Goal: Task Accomplishment & Management: Use online tool/utility

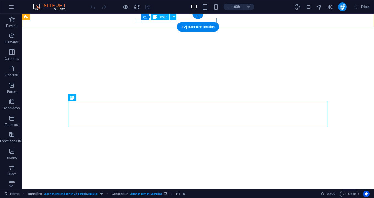
select select "9"
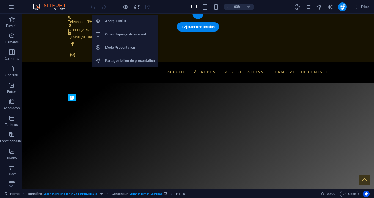
click at [118, 20] on h6 "Aperçu Ctrl+P" at bounding box center [130, 21] width 50 height 7
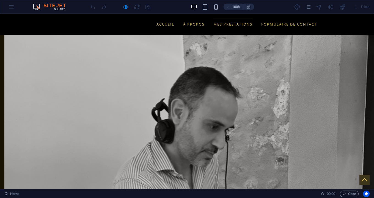
scroll to position [399, 0]
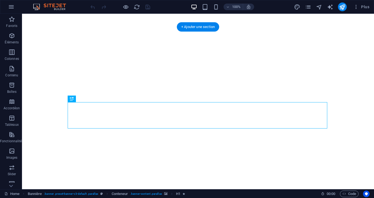
select select "9"
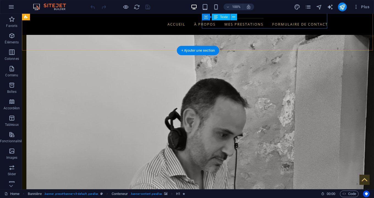
scroll to position [370, 0]
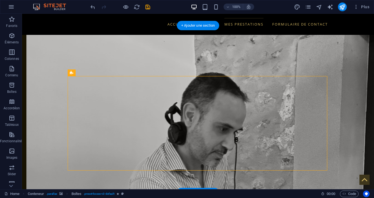
scroll to position [389, 0]
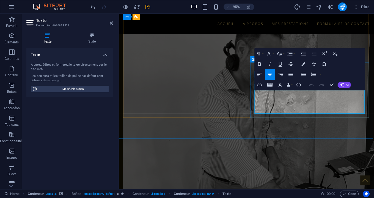
drag, startPoint x: 297, startPoint y: 114, endPoint x: 364, endPoint y: 113, distance: 67.4
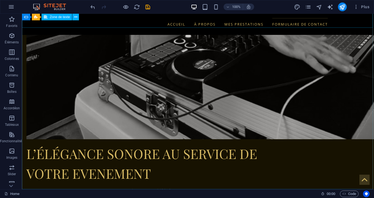
scroll to position [3, 0]
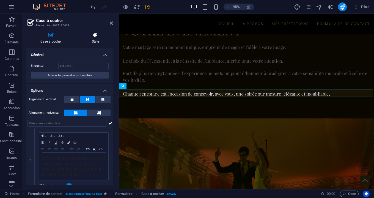
click at [91, 35] on icon at bounding box center [95, 34] width 35 height 5
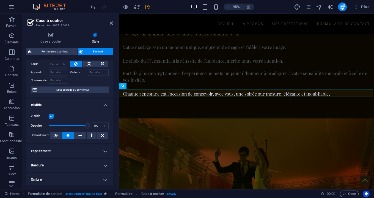
scroll to position [26, 0]
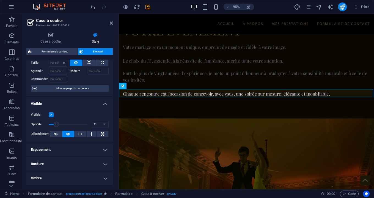
drag, startPoint x: 86, startPoint y: 124, endPoint x: 56, endPoint y: 120, distance: 30.1
click at [56, 120] on span at bounding box center [68, 124] width 39 height 8
type input "100"
drag, startPoint x: 56, startPoint y: 123, endPoint x: 98, endPoint y: 125, distance: 42.4
click at [98, 125] on div "Opacité 100 %" at bounding box center [70, 124] width 78 height 8
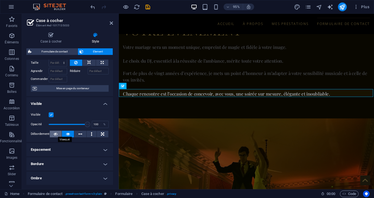
click at [56, 134] on icon at bounding box center [56, 134] width 4 height 7
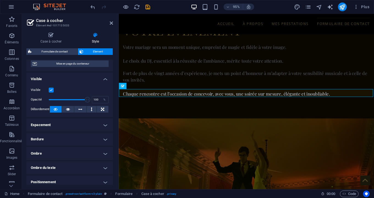
scroll to position [42, 0]
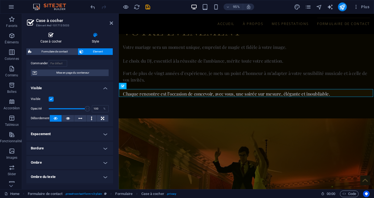
click at [54, 39] on h4 "Case à cocher" at bounding box center [51, 38] width 51 height 12
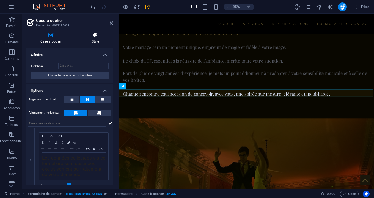
click at [91, 40] on h4 "Style" at bounding box center [95, 38] width 35 height 12
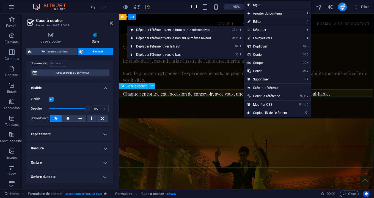
click at [272, 22] on link "⏎ Éditer" at bounding box center [267, 22] width 46 height 8
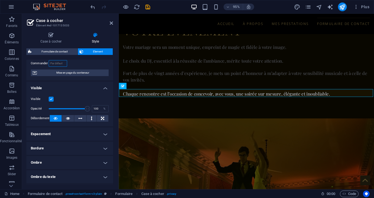
click at [57, 62] on input "Commander" at bounding box center [58, 63] width 18 height 7
click at [42, 62] on label "Commander" at bounding box center [40, 63] width 18 height 7
click at [49, 62] on input "Commander" at bounding box center [58, 63] width 18 height 7
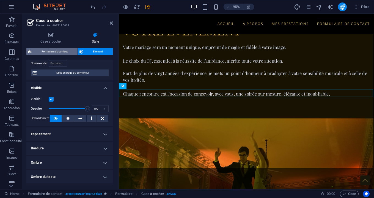
click at [58, 53] on span "Formulaire de contact" at bounding box center [54, 51] width 43 height 7
select select "rem"
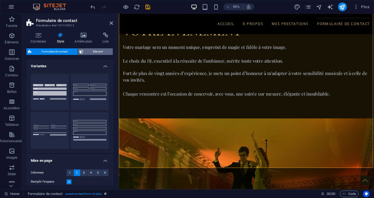
click at [93, 50] on span "Element" at bounding box center [98, 51] width 26 height 7
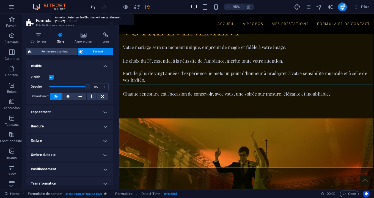
click at [91, 5] on icon "undo" at bounding box center [93, 7] width 6 height 6
click at [104, 112] on h4 "Espacement" at bounding box center [69, 112] width 87 height 13
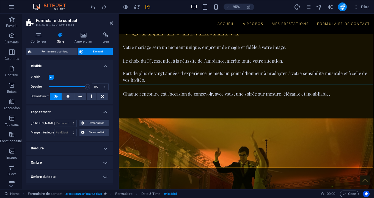
click at [104, 112] on h4 "Espacement" at bounding box center [69, 111] width 87 height 10
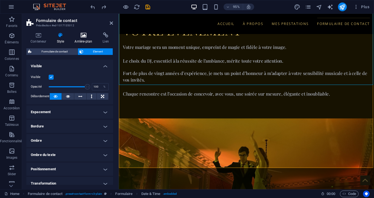
click at [83, 35] on icon at bounding box center [83, 34] width 26 height 5
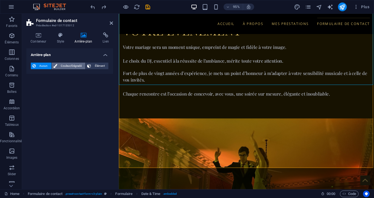
click at [69, 65] on span "Couleur/Dégradé" at bounding box center [71, 66] width 25 height 7
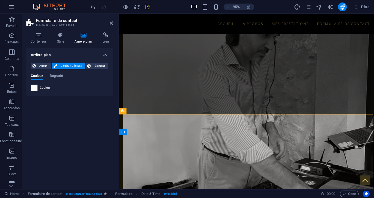
scroll to position [424, 0]
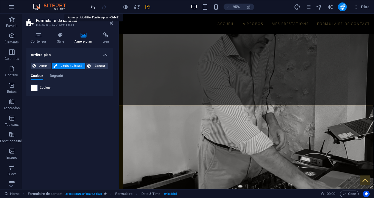
click at [92, 7] on icon "undo" at bounding box center [93, 7] width 6 height 6
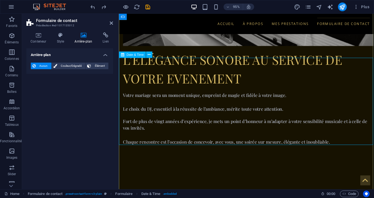
scroll to position [656, 0]
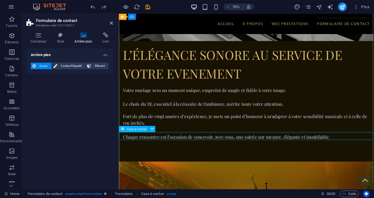
click at [141, 130] on span "Case à cocher" at bounding box center [136, 129] width 20 height 3
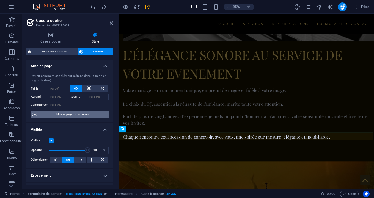
click at [62, 115] on span "Mise en page du conteneur" at bounding box center [72, 114] width 68 height 7
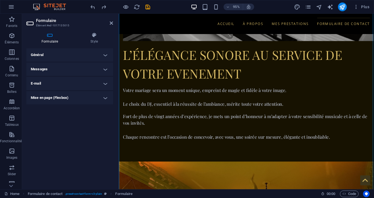
click at [88, 54] on h4 "Général" at bounding box center [69, 54] width 87 height 13
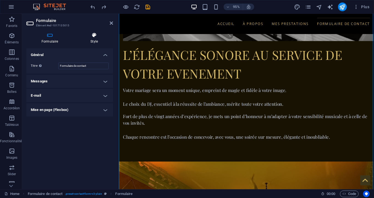
click at [94, 39] on h4 "Style" at bounding box center [94, 38] width 38 height 12
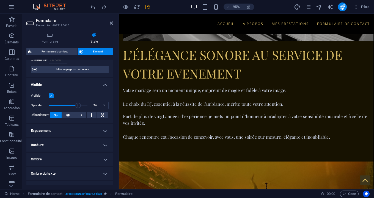
scroll to position [47, 0]
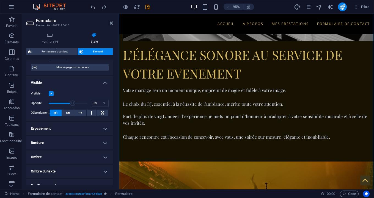
drag, startPoint x: 78, startPoint y: 101, endPoint x: 68, endPoint y: 101, distance: 9.1
click at [70, 101] on span at bounding box center [72, 103] width 5 height 5
drag, startPoint x: 68, startPoint y: 101, endPoint x: 96, endPoint y: 105, distance: 27.4
click at [96, 104] on div "Opacité 100 %" at bounding box center [70, 103] width 78 height 8
drag, startPoint x: 86, startPoint y: 103, endPoint x: 82, endPoint y: 103, distance: 4.7
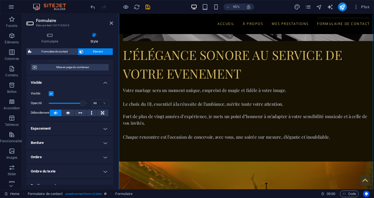
click at [82, 103] on span at bounding box center [82, 103] width 5 height 5
type input "80"
click at [79, 103] on span at bounding box center [79, 103] width 5 height 5
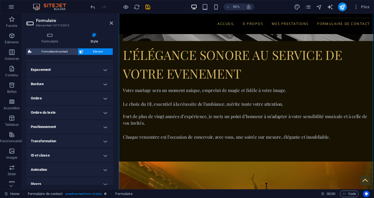
scroll to position [107, 0]
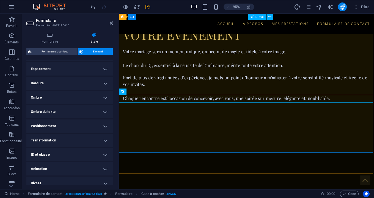
scroll to position [697, 0]
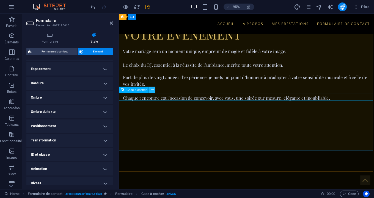
click at [153, 90] on icon at bounding box center [152, 89] width 3 height 5
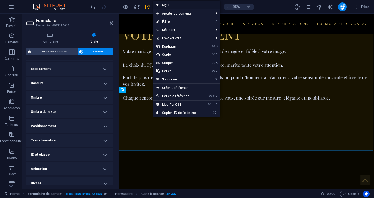
click at [165, 4] on link "Style" at bounding box center [186, 5] width 67 height 8
select select "rem"
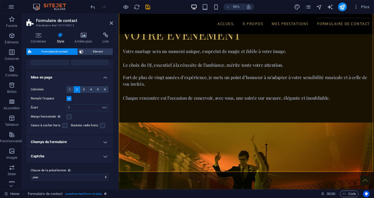
scroll to position [83, 0]
click at [89, 143] on h4 "Champs du formulaire" at bounding box center [69, 142] width 87 height 13
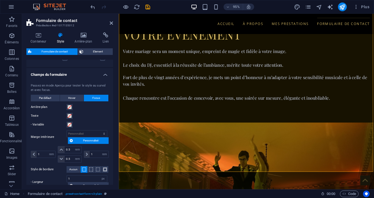
scroll to position [150, 0]
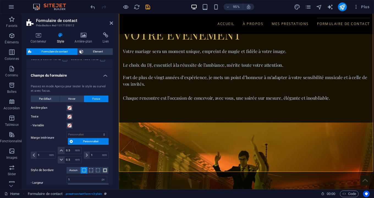
click at [104, 75] on h4 "Champs du formulaire" at bounding box center [69, 74] width 87 height 10
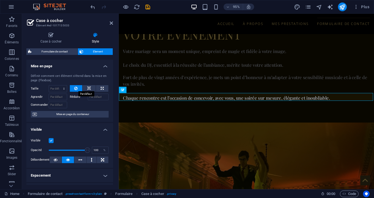
click at [76, 88] on icon at bounding box center [75, 88] width 3 height 7
click at [77, 87] on icon at bounding box center [75, 88] width 3 height 7
select select "1/4"
type input "25"
select select "%"
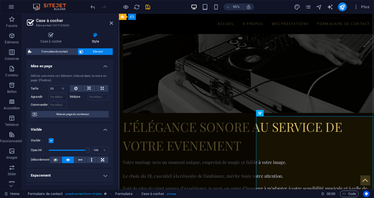
scroll to position [577, 0]
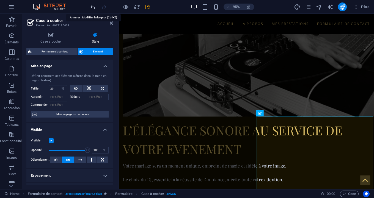
click at [93, 7] on icon "undo" at bounding box center [93, 7] width 6 height 6
select select "DISABLED_OPTION_VALUE"
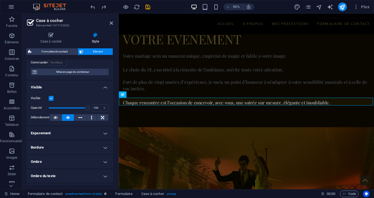
scroll to position [46, 0]
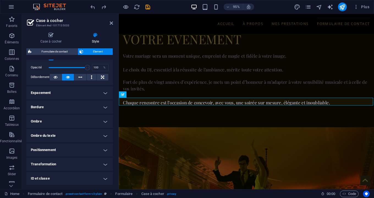
scroll to position [90, 0]
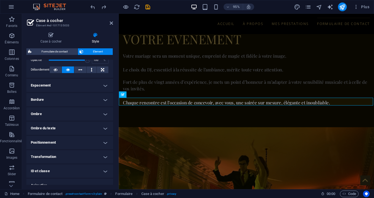
click at [79, 129] on h4 "Ombre du texte" at bounding box center [69, 128] width 87 height 13
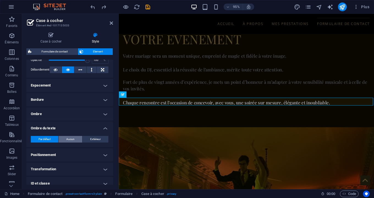
click at [75, 139] on button "Aucun" at bounding box center [71, 139] width 24 height 7
click at [88, 139] on button "Extérieur" at bounding box center [95, 139] width 26 height 7
type input "2"
type input "4"
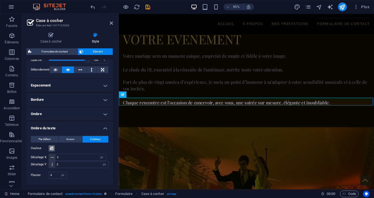
click at [52, 147] on span at bounding box center [51, 148] width 4 height 4
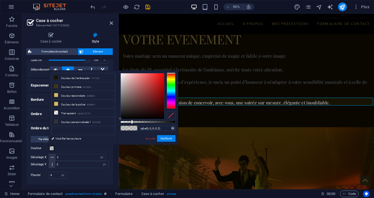
type input "rgba(240, 231, 231, 0.2)"
click at [122, 76] on div at bounding box center [142, 96] width 43 height 46
click at [163, 138] on button "Appliquer" at bounding box center [166, 138] width 18 height 7
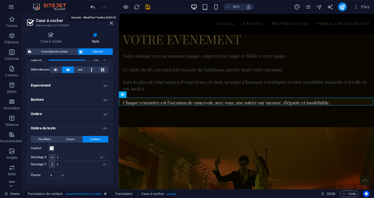
click at [93, 7] on icon "undo" at bounding box center [93, 7] width 6 height 6
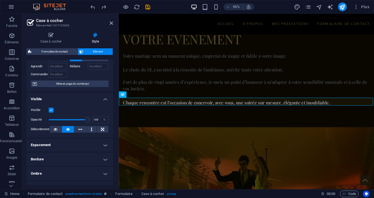
scroll to position [28, 0]
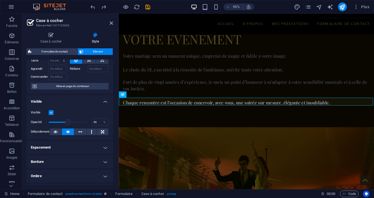
drag, startPoint x: 85, startPoint y: 121, endPoint x: 62, endPoint y: 120, distance: 23.4
click at [65, 120] on span at bounding box center [67, 122] width 5 height 5
type input "100"
drag, startPoint x: 62, startPoint y: 121, endPoint x: 104, endPoint y: 129, distance: 42.4
click at [104, 129] on div "Visible Opacité 100 % Débordement" at bounding box center [69, 122] width 87 height 35
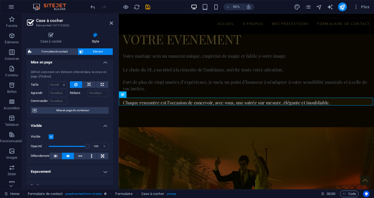
scroll to position [0, 0]
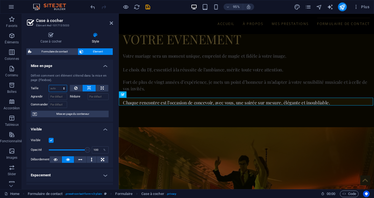
select select "1/1"
type input "100"
select select "%"
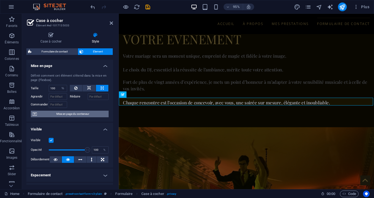
click at [80, 113] on span "Mise en page du conteneur" at bounding box center [72, 114] width 68 height 7
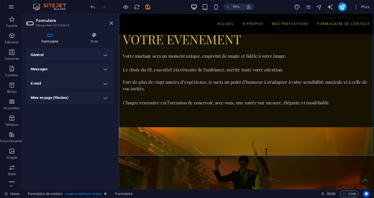
click at [99, 70] on h4 "Messages" at bounding box center [69, 69] width 87 height 13
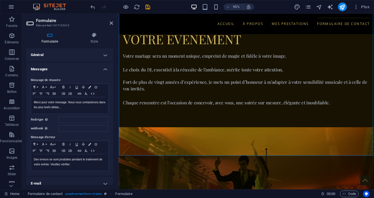
click at [85, 58] on h4 "Général" at bounding box center [69, 54] width 87 height 13
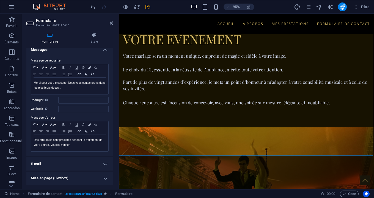
scroll to position [31, 0]
click at [79, 178] on h4 "Mise en page (Flexbox)" at bounding box center [69, 178] width 87 height 13
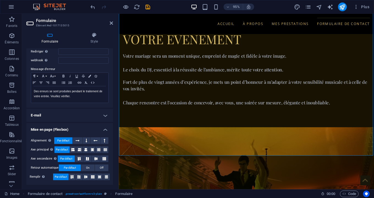
scroll to position [80, 0]
click at [103, 118] on h4 "E-mail" at bounding box center [69, 115] width 87 height 13
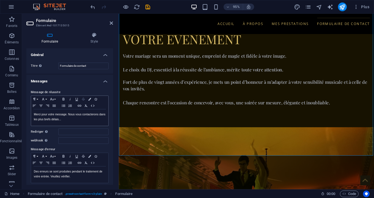
scroll to position [0, 0]
click at [111, 23] on icon at bounding box center [111, 23] width 3 height 4
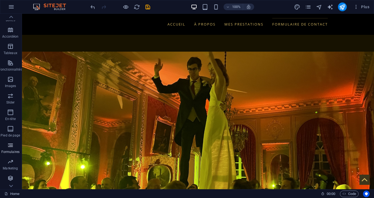
scroll to position [72, 1]
click at [9, 181] on icon "button" at bounding box center [10, 178] width 7 height 7
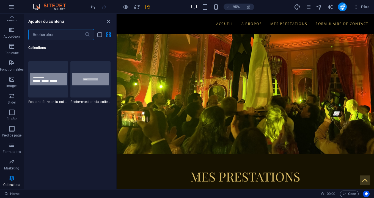
scroll to position [5233, 0]
click at [15, 67] on p "Fonctionnalités" at bounding box center [12, 69] width 24 height 4
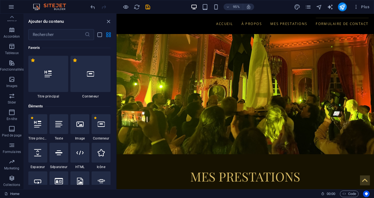
scroll to position [0, 0]
click at [108, 21] on icon "close panel" at bounding box center [108, 21] width 6 height 6
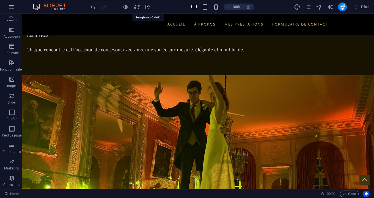
click at [148, 7] on icon "save" at bounding box center [148, 7] width 6 height 6
select select "Month"
checkbox input "false"
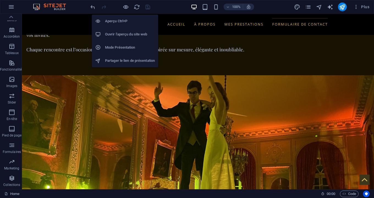
click at [120, 33] on h6 "Ouvrir l'aperçu du site web" at bounding box center [130, 34] width 50 height 7
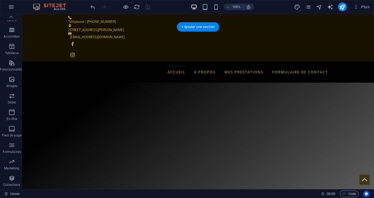
click at [53, 78] on img "1/8" at bounding box center [197, 78] width 351 height 0
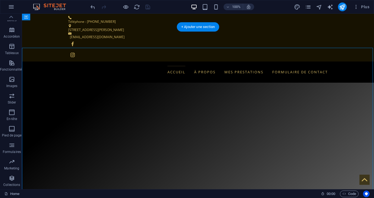
click at [53, 78] on img "1/8" at bounding box center [197, 78] width 351 height 0
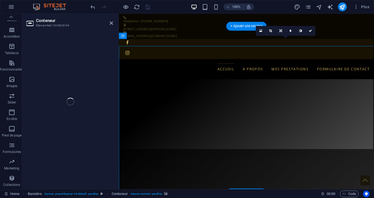
select select "fade"
select select "ms"
select select "s"
select select "progressive"
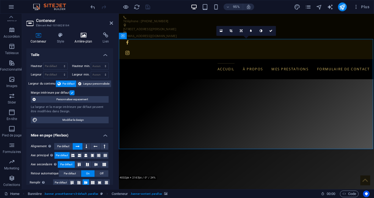
click at [81, 38] on icon at bounding box center [83, 34] width 26 height 5
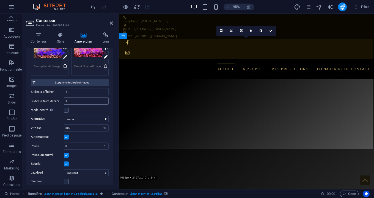
scroll to position [225, 0]
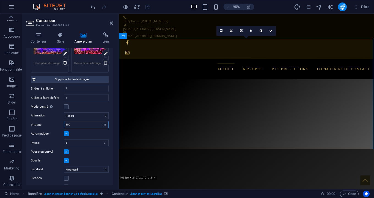
drag, startPoint x: 68, startPoint y: 124, endPoint x: 52, endPoint y: 124, distance: 15.1
click at [58, 124] on div "Vitesse 800 s ms" at bounding box center [70, 124] width 78 height 7
type input "800"
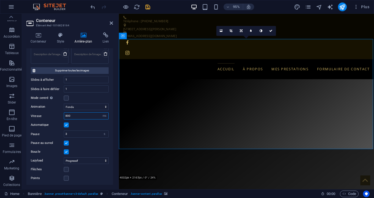
scroll to position [234, 0]
drag, startPoint x: 89, startPoint y: 133, endPoint x: 8, endPoint y: 128, distance: 81.3
click at [8, 128] on section "Favoris Éléments Colonnes Contenu Boîtes Accordéon Tableaux Fonctionnalités Ima…" at bounding box center [187, 102] width 374 height 176
type input "2"
click at [110, 124] on div "Aucun Couleur/Dégradé Élément Étendre l'arrière-plan pour occuper toute la larg…" at bounding box center [69, 6] width 87 height 362
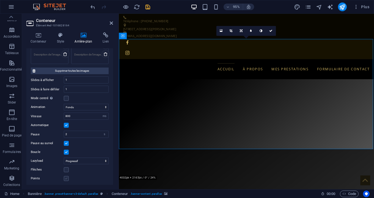
click at [67, 178] on label at bounding box center [66, 178] width 5 height 5
click at [0, 0] on input "Points" at bounding box center [0, 0] width 0 height 0
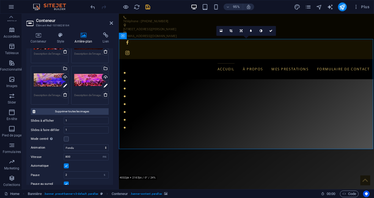
scroll to position [194, 0]
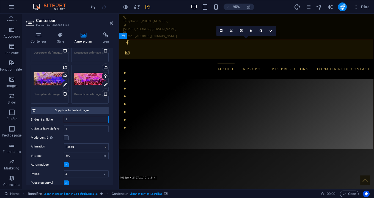
drag, startPoint x: 76, startPoint y: 117, endPoint x: 27, endPoint y: 117, distance: 48.7
click at [27, 117] on div "Aucun Couleur/Dégradé Élément Étendre l'arrière-plan pour occuper toute la larg…" at bounding box center [69, 45] width 87 height 362
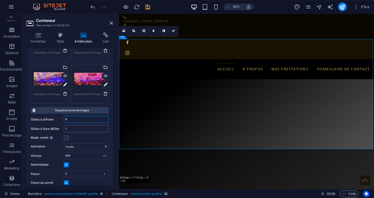
type input "8"
drag, startPoint x: 70, startPoint y: 127, endPoint x: 35, endPoint y: 127, distance: 34.6
click at [45, 127] on div "Slides à faire défiler 1" at bounding box center [70, 128] width 78 height 7
type input "8"
drag, startPoint x: 77, startPoint y: 119, endPoint x: -29, endPoint y: 114, distance: 105.7
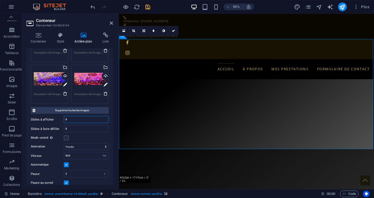
click at [0, 114] on html "My So Chic DJ Home (fr) Favoris Éléments Colonnes Contenu Boîtes Accordéon Tabl…" at bounding box center [187, 99] width 374 height 198
drag, startPoint x: 73, startPoint y: 130, endPoint x: 21, endPoint y: 123, distance: 51.6
click at [49, 130] on div "Slides à faire défiler 8" at bounding box center [70, 128] width 78 height 7
click at [99, 138] on div "Mode centré Permet de centrer la vue en affichant partiellement la slide précéd…" at bounding box center [70, 138] width 78 height 7
click at [88, 119] on input "number" at bounding box center [86, 119] width 44 height 7
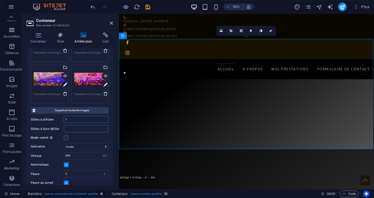
type input "1"
click at [93, 129] on input "number" at bounding box center [86, 129] width 44 height 7
click at [98, 139] on div "Mode centré Permet de centrer la vue en affichant partiellement la slide précéd…" at bounding box center [70, 138] width 78 height 7
click at [85, 129] on input "number" at bounding box center [86, 129] width 44 height 7
type input "1"
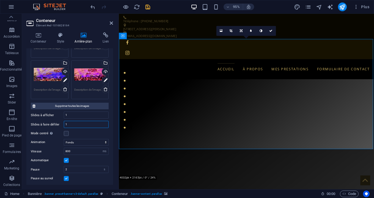
scroll to position [200, 0]
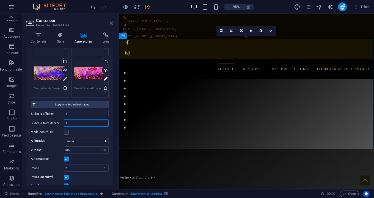
click at [112, 24] on icon at bounding box center [111, 23] width 3 height 4
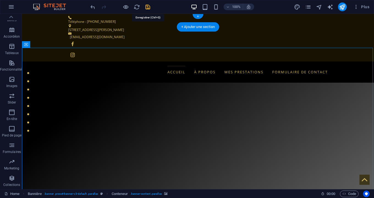
click at [147, 6] on icon "save" at bounding box center [148, 7] width 6 height 6
select select "Month"
checkbox input "false"
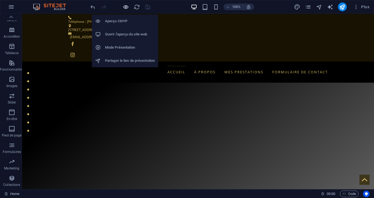
click at [126, 7] on icon "button" at bounding box center [126, 7] width 6 height 6
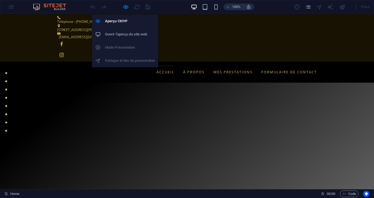
click at [125, 34] on h6 "Ouvrir l'aperçu du site web" at bounding box center [130, 34] width 50 height 7
